Goal: Book appointment/travel/reservation

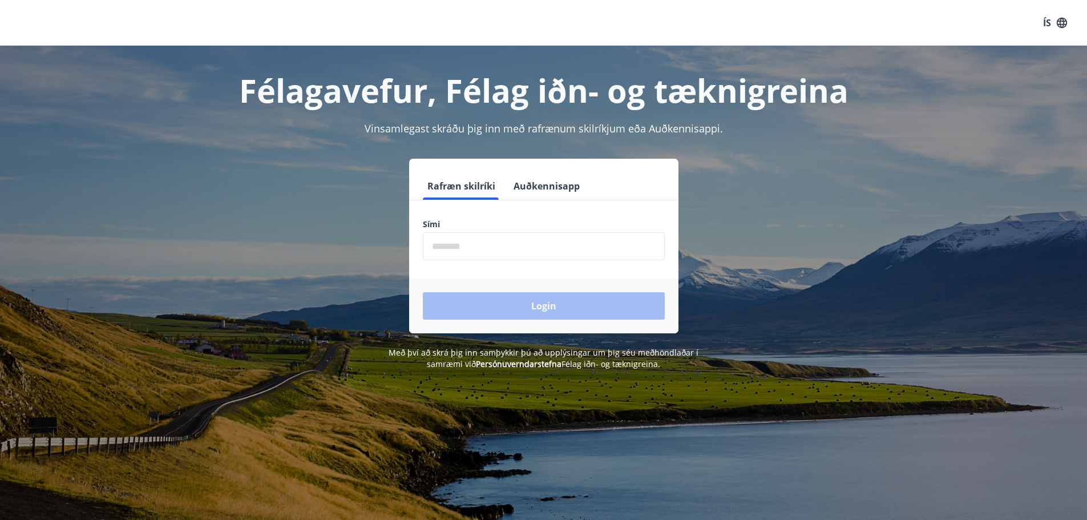
click at [543, 254] on input "phone" at bounding box center [544, 246] width 242 height 28
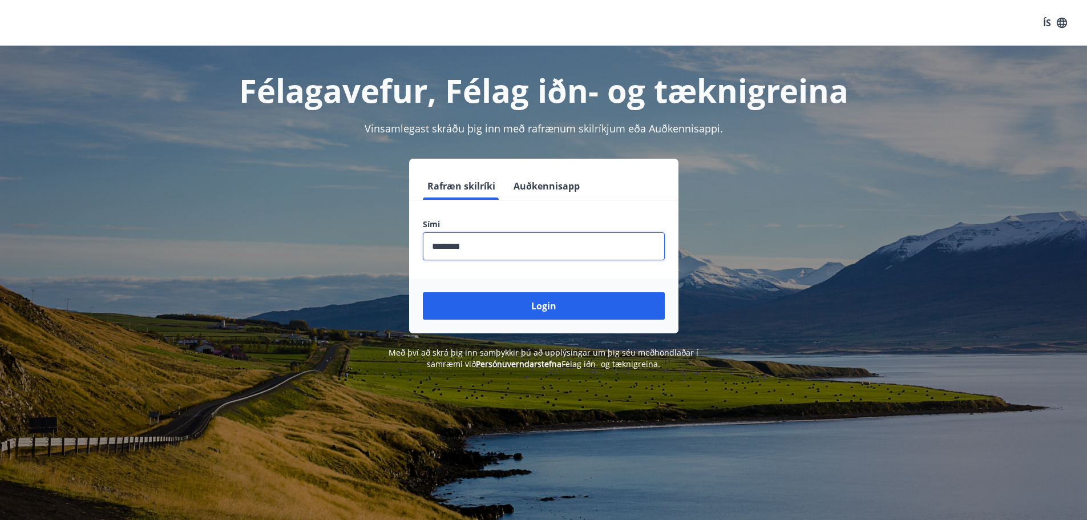
type input "********"
click at [423, 292] on button "Login" at bounding box center [544, 305] width 242 height 27
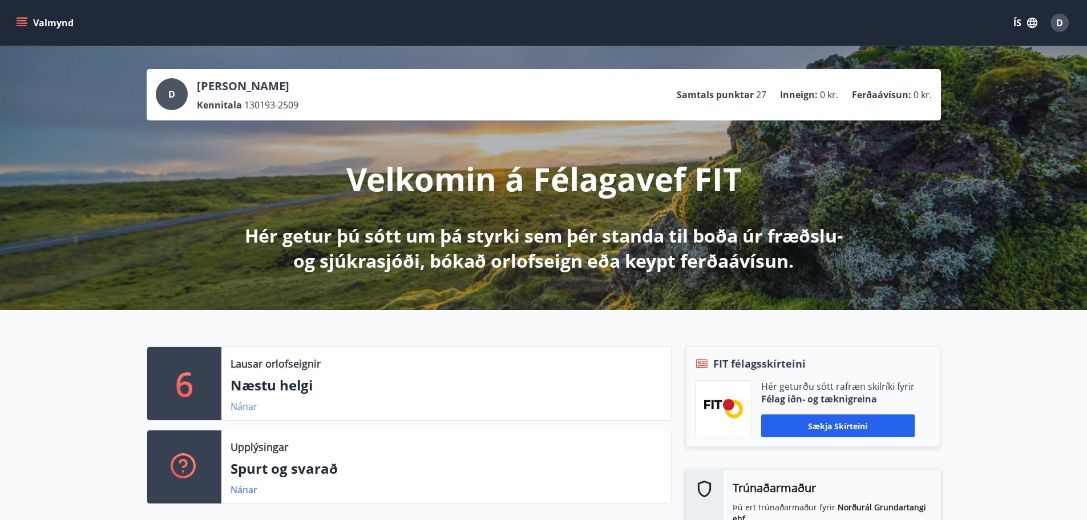
click at [253, 408] on link "Nánar" at bounding box center [243, 406] width 27 height 13
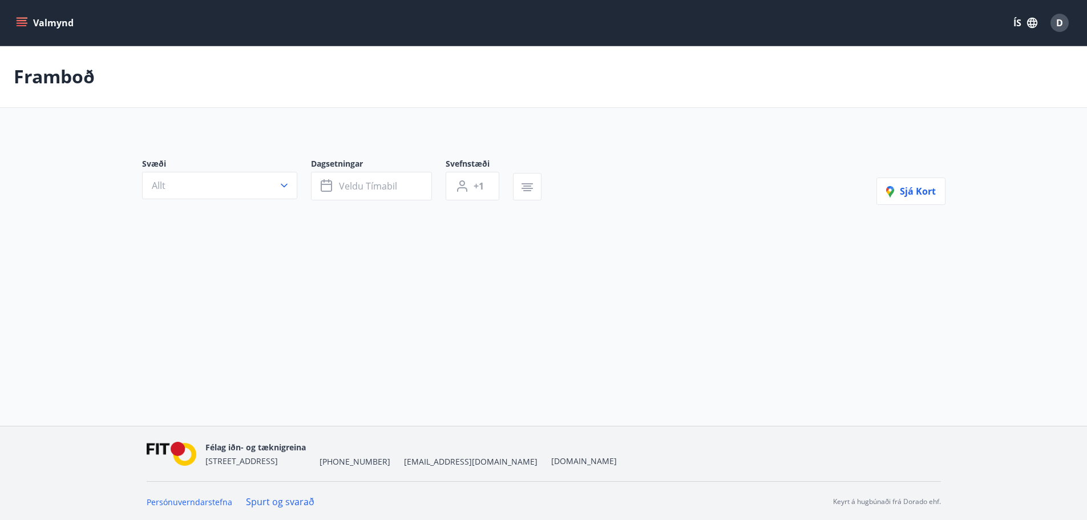
type input "*"
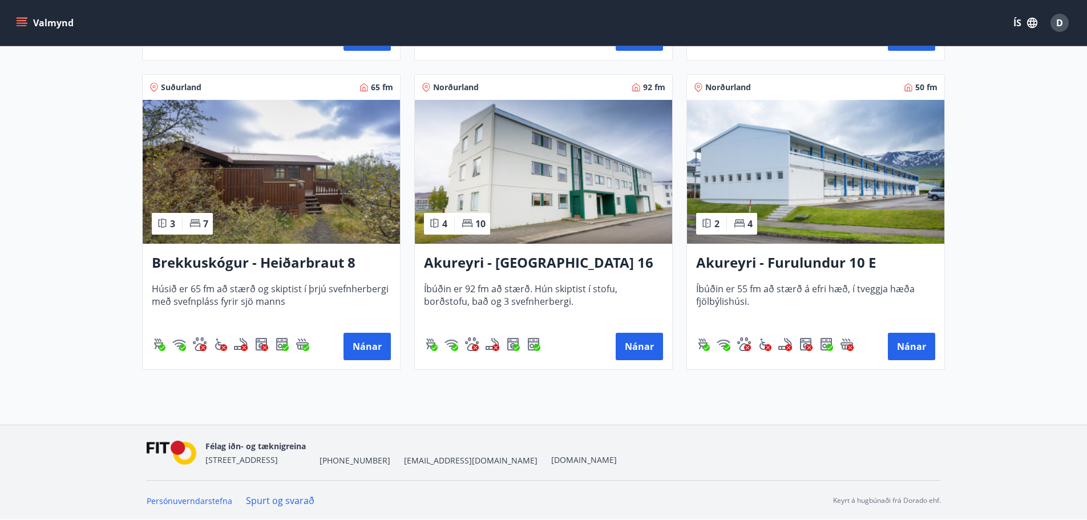
scroll to position [525, 0]
click at [338, 334] on div "Nánar" at bounding box center [271, 345] width 239 height 27
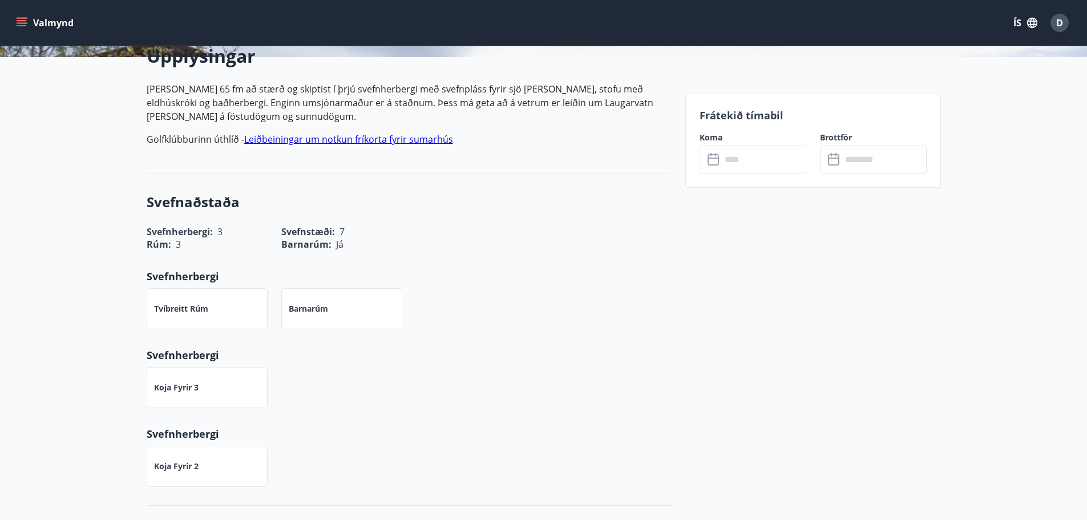
scroll to position [399, 0]
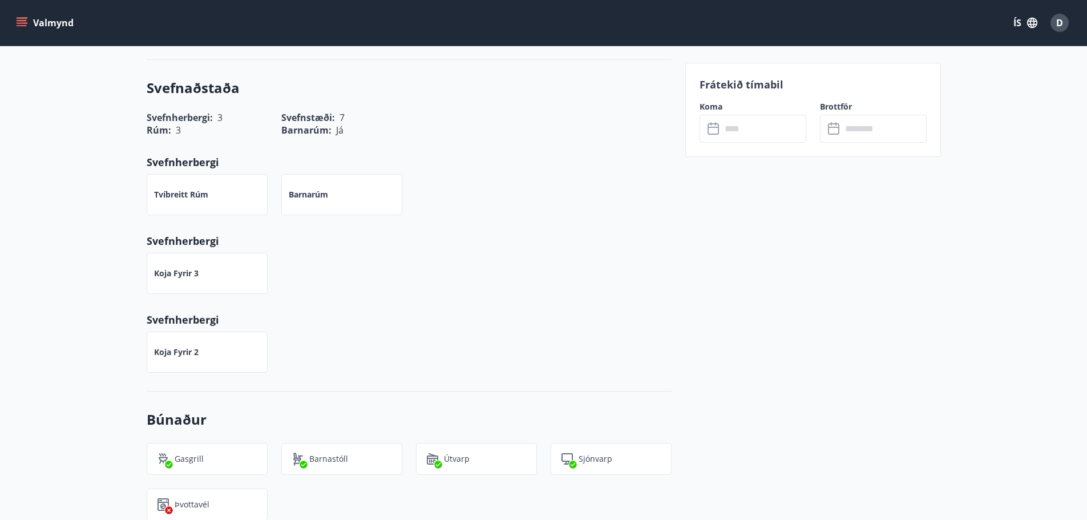
click at [777, 132] on input "text" at bounding box center [763, 129] width 85 height 28
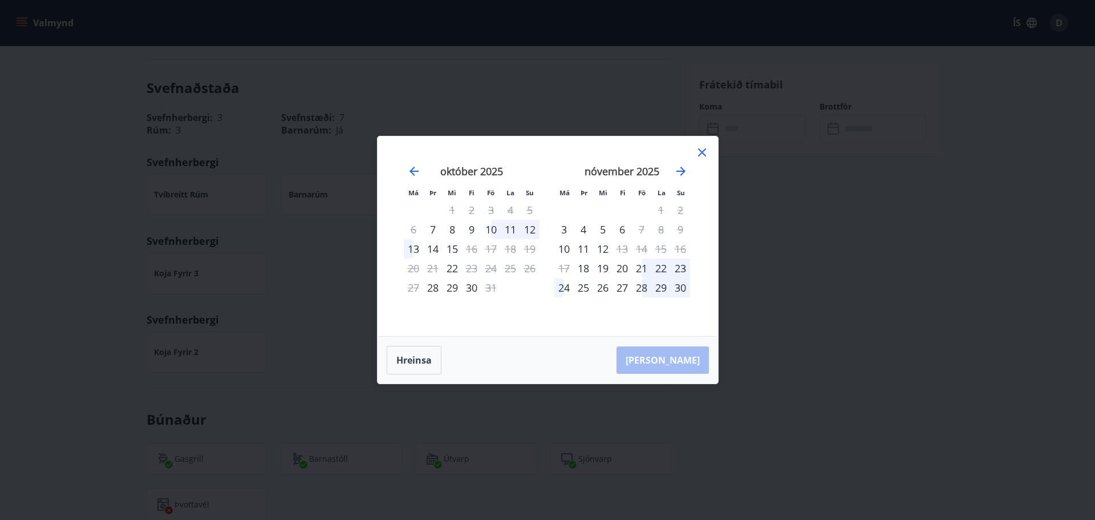
click at [490, 229] on div "10" at bounding box center [490, 229] width 19 height 19
click at [415, 252] on div "13" at bounding box center [413, 248] width 19 height 19
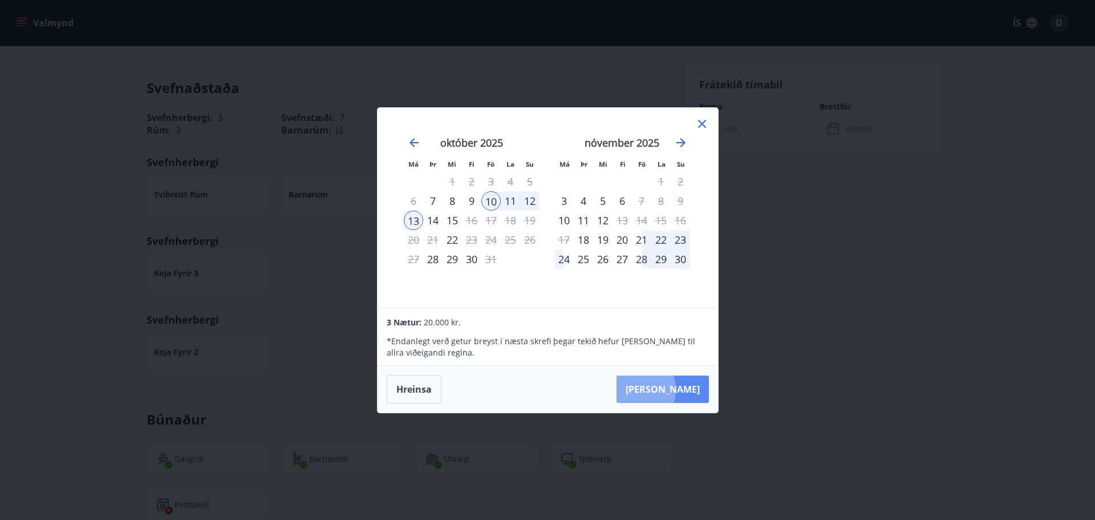
click at [666, 390] on button "Taka Frá" at bounding box center [663, 388] width 92 height 27
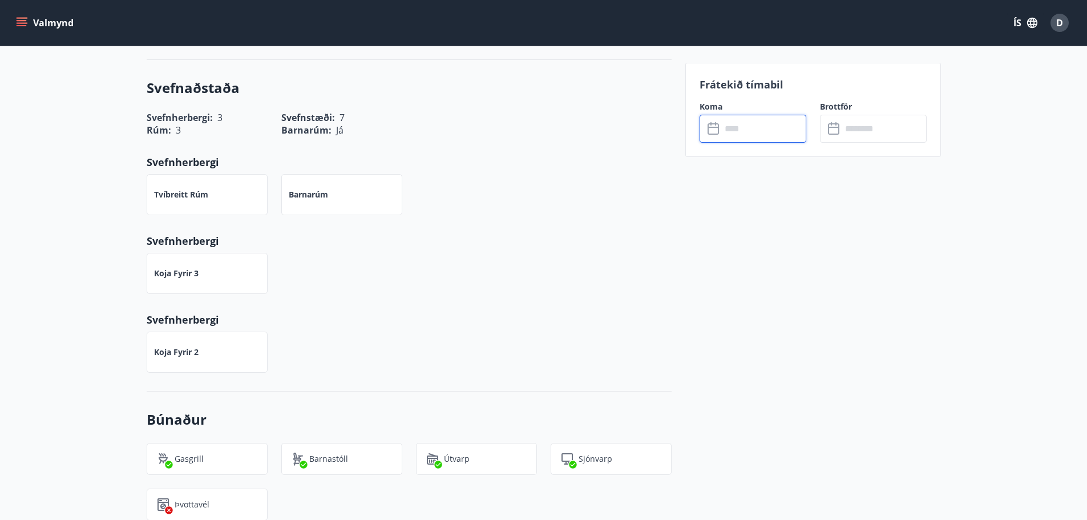
type input "******"
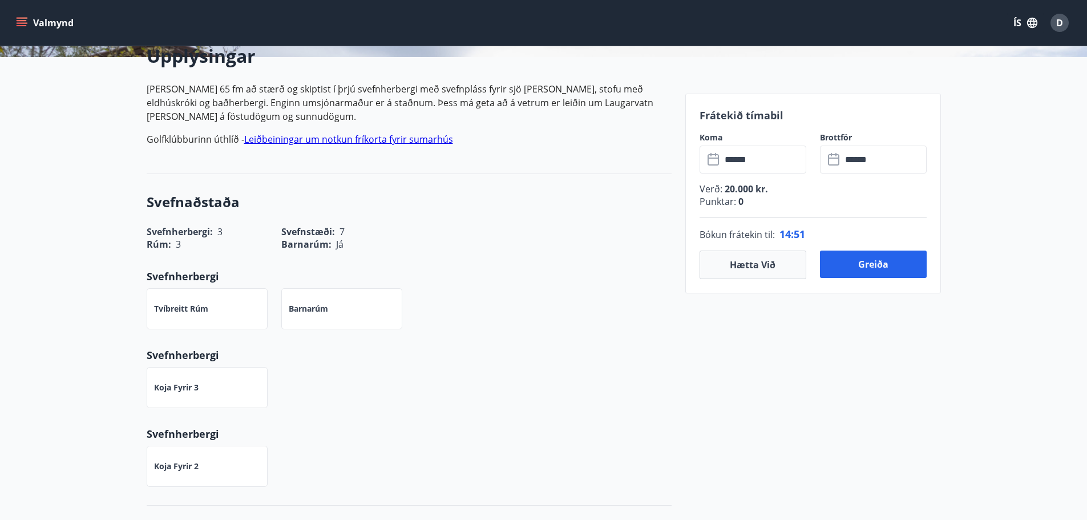
scroll to position [228, 0]
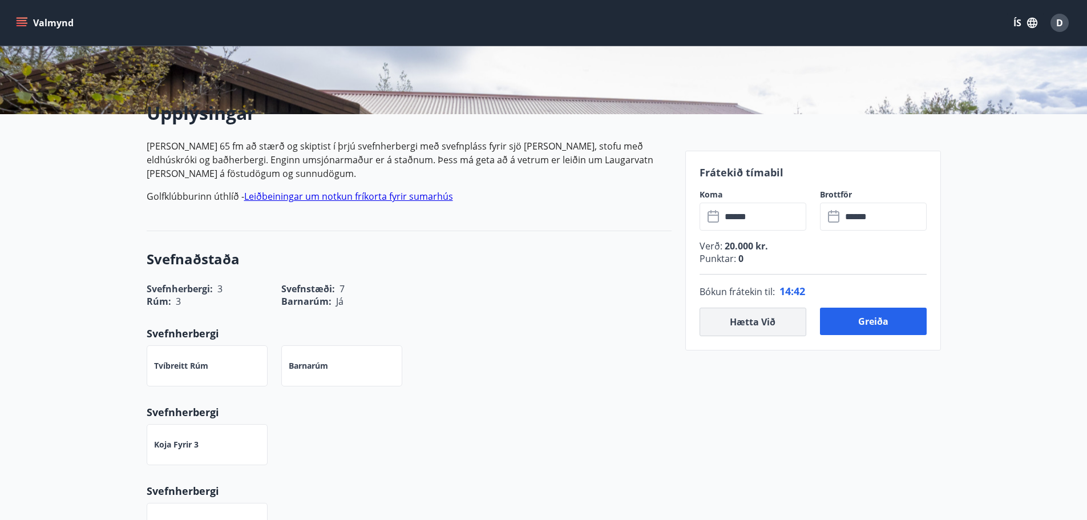
click at [736, 329] on button "Hætta við" at bounding box center [752, 321] width 107 height 29
click at [738, 324] on button "Hætta við" at bounding box center [752, 321] width 107 height 29
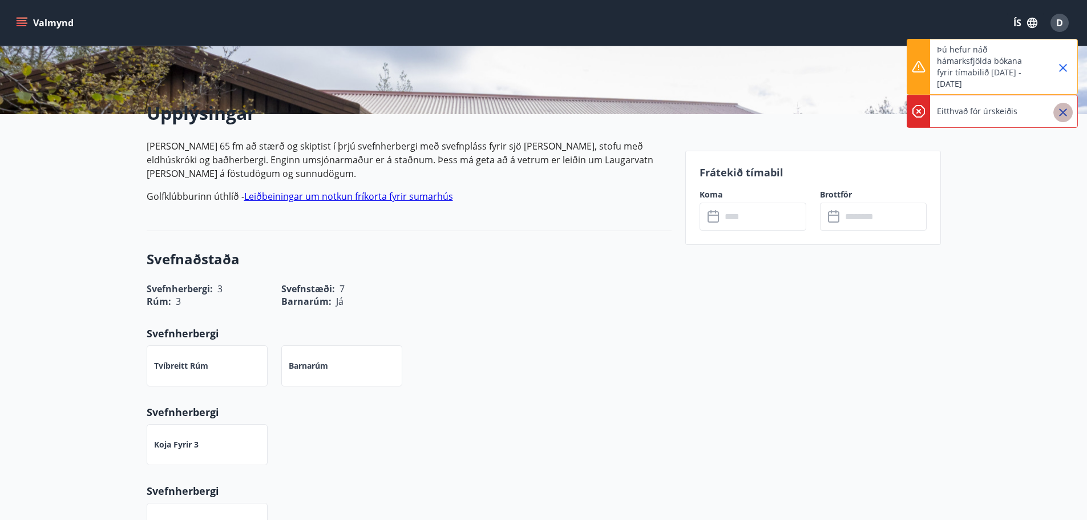
click at [1066, 109] on icon "Close" at bounding box center [1063, 112] width 8 height 8
click at [1064, 69] on icon "Close" at bounding box center [1063, 68] width 8 height 8
